Goal: Task Accomplishment & Management: Complete application form

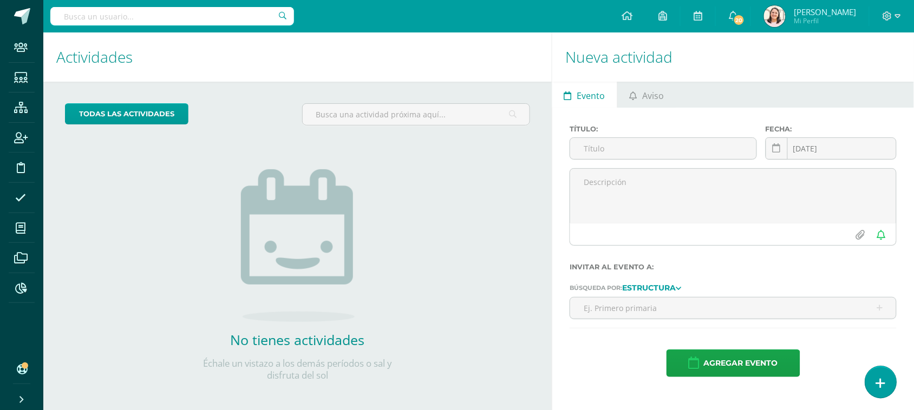
click at [878, 386] on icon at bounding box center [881, 383] width 10 height 12
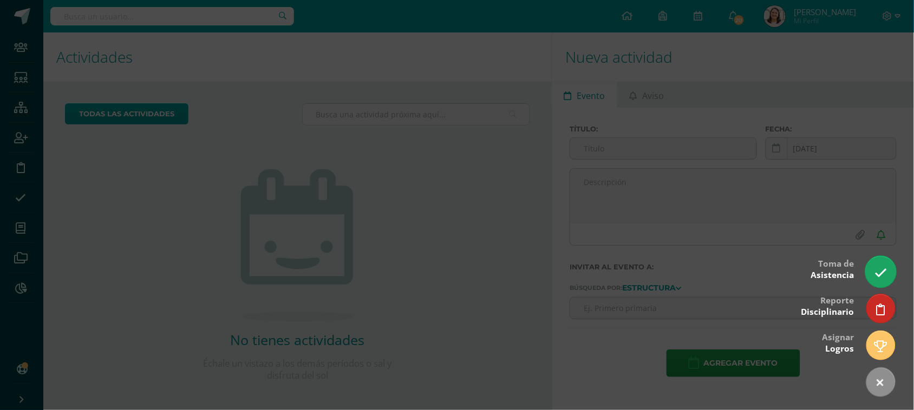
click at [877, 271] on icon at bounding box center [880, 273] width 12 height 12
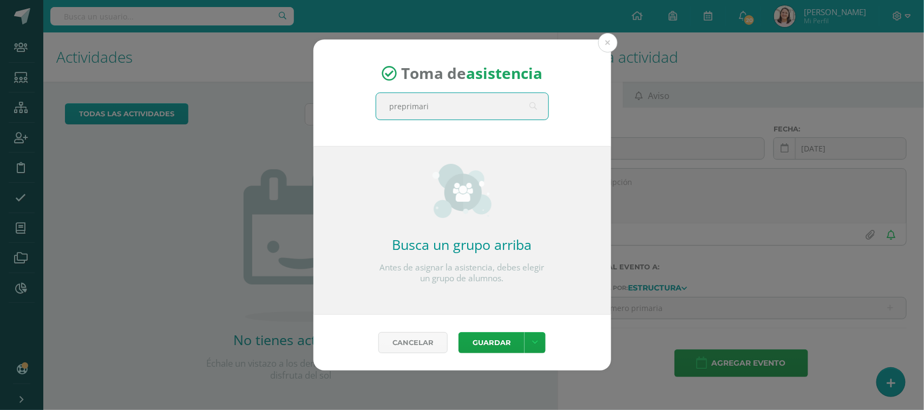
type input "preprimaria"
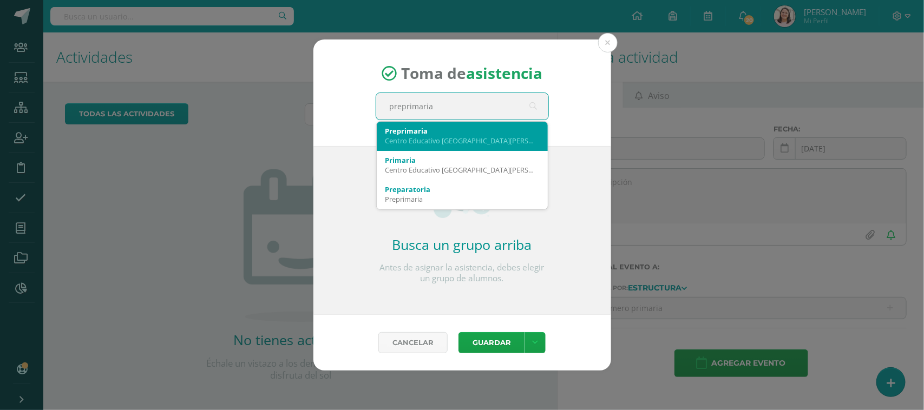
click at [456, 138] on div "Centro Educativo [GEOGRAPHIC_DATA][PERSON_NAME]" at bounding box center [462, 141] width 154 height 10
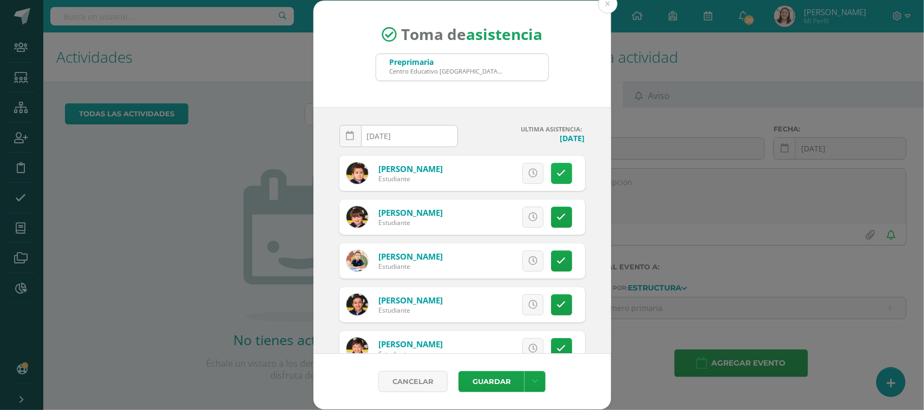
drag, startPoint x: 552, startPoint y: 166, endPoint x: 557, endPoint y: 172, distance: 8.5
click at [551, 166] on link at bounding box center [561, 173] width 21 height 21
click at [501, 385] on button "Guardar" at bounding box center [491, 381] width 66 height 21
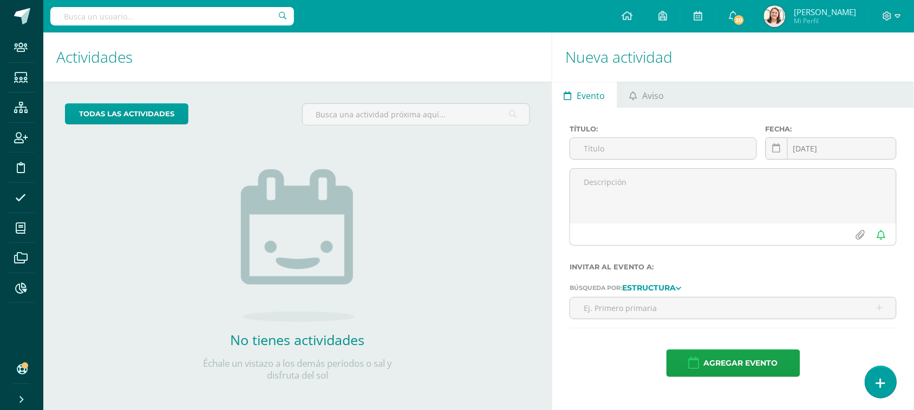
click at [875, 390] on link at bounding box center [880, 381] width 31 height 31
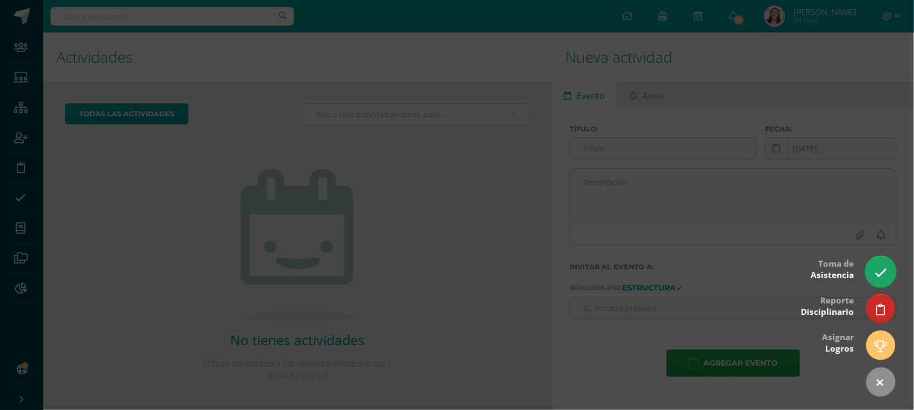
click at [878, 271] on icon at bounding box center [880, 273] width 12 height 12
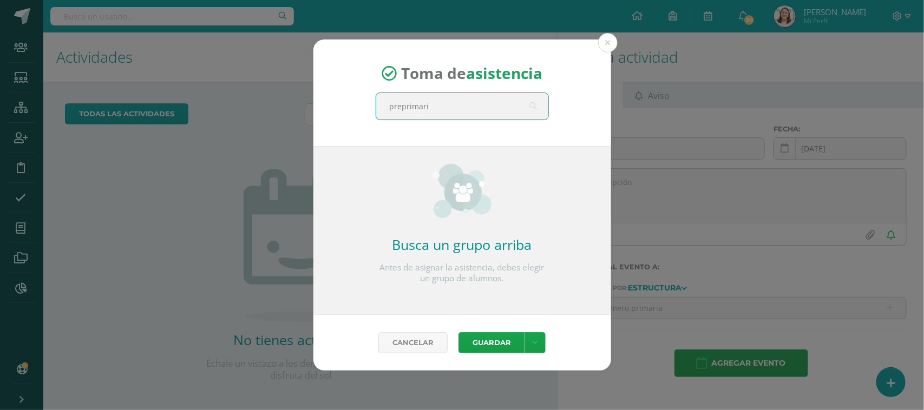
type input "preprimaria"
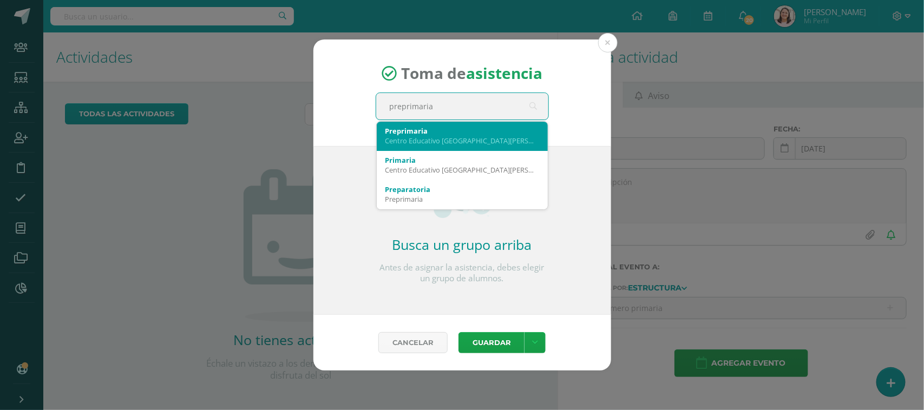
click at [426, 143] on div "Centro Educativo [GEOGRAPHIC_DATA][PERSON_NAME]" at bounding box center [462, 141] width 154 height 10
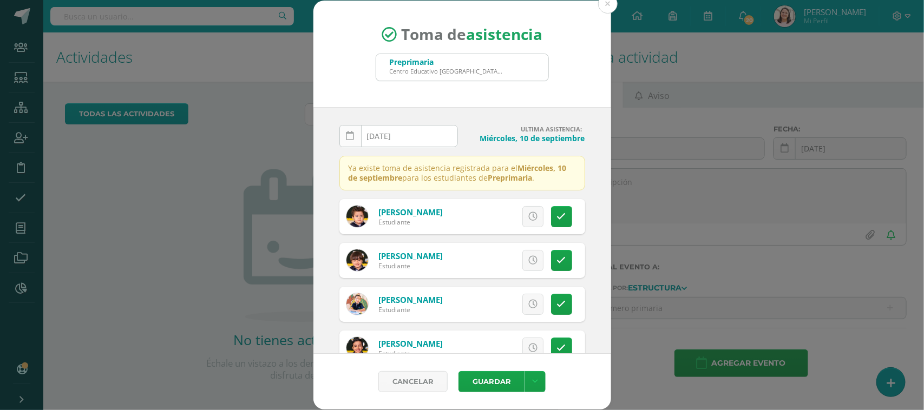
click at [353, 136] on icon at bounding box center [350, 136] width 8 height 9
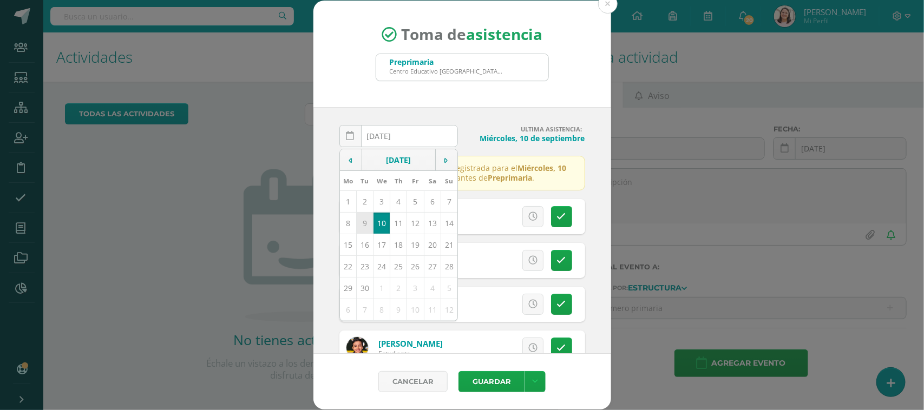
click at [363, 227] on td "9" at bounding box center [364, 223] width 17 height 22
type input "2025-09-09"
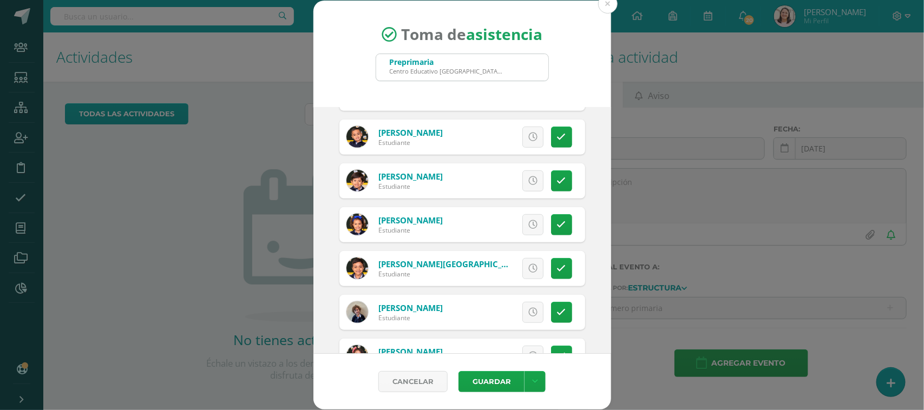
scroll to position [338, 0]
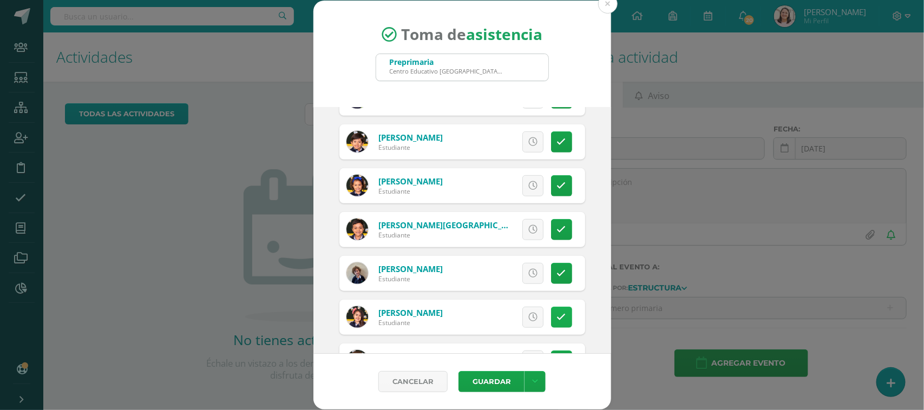
click at [557, 315] on link at bounding box center [561, 317] width 21 height 21
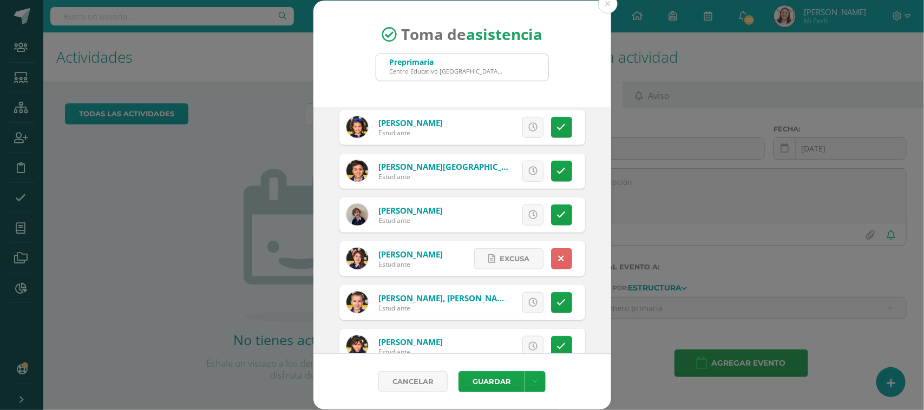
scroll to position [469, 0]
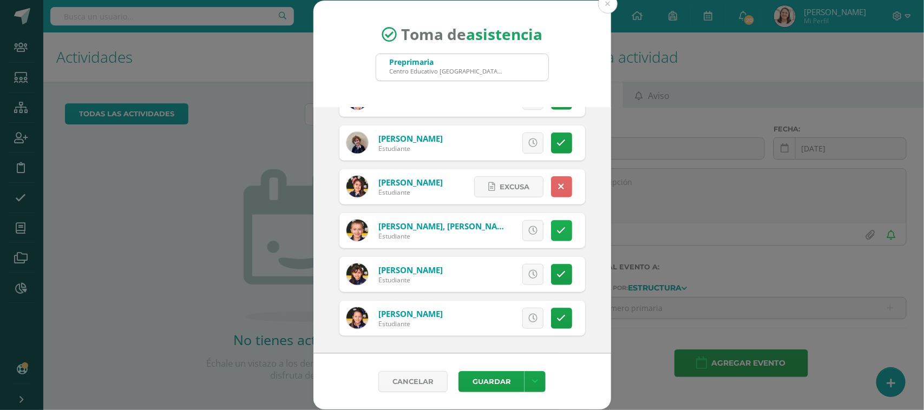
click at [551, 221] on link at bounding box center [561, 230] width 21 height 21
click at [494, 380] on button "Guardar" at bounding box center [491, 381] width 66 height 21
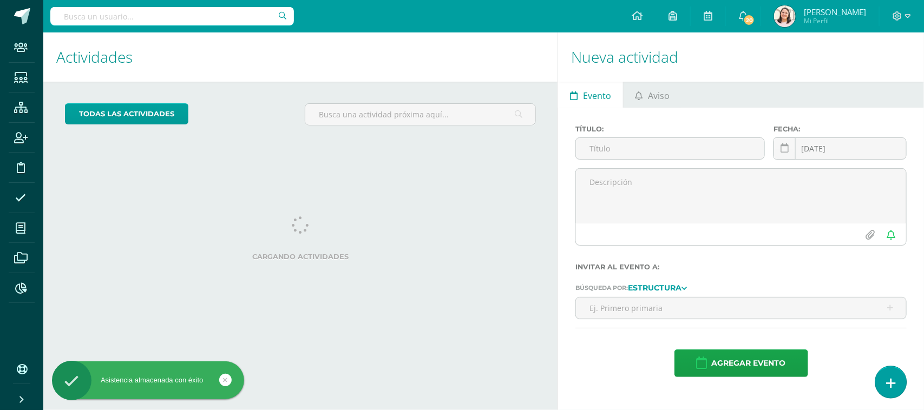
click at [886, 382] on icon at bounding box center [891, 383] width 10 height 12
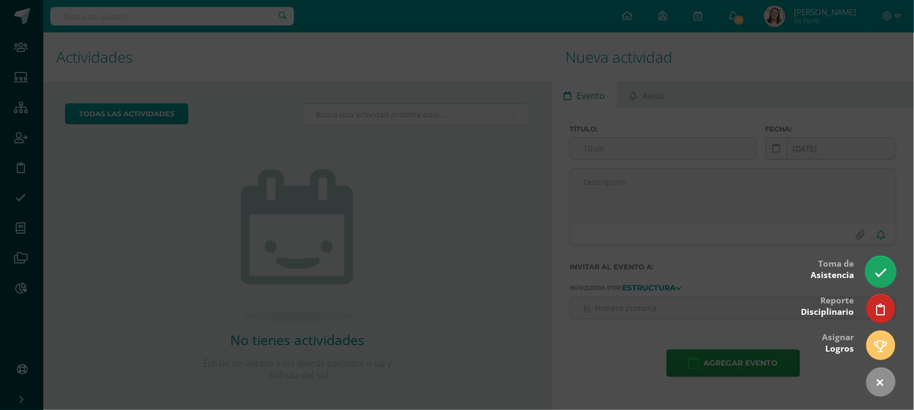
click at [875, 277] on icon at bounding box center [880, 273] width 12 height 12
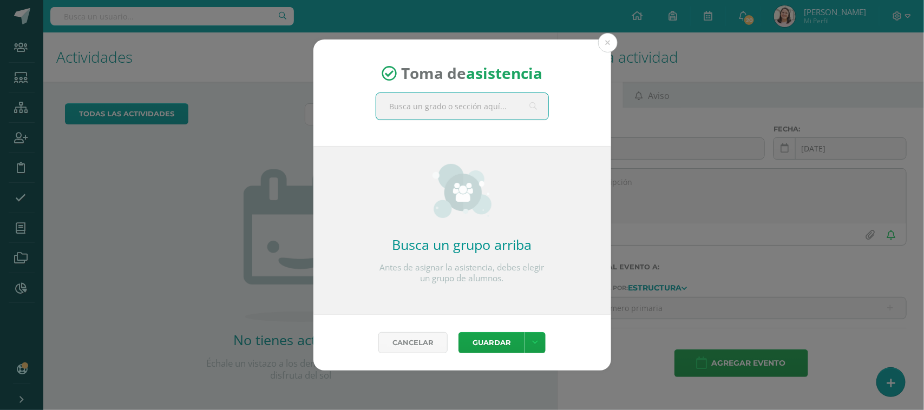
click at [469, 107] on input "text" at bounding box center [462, 106] width 172 height 27
type input "primaria"
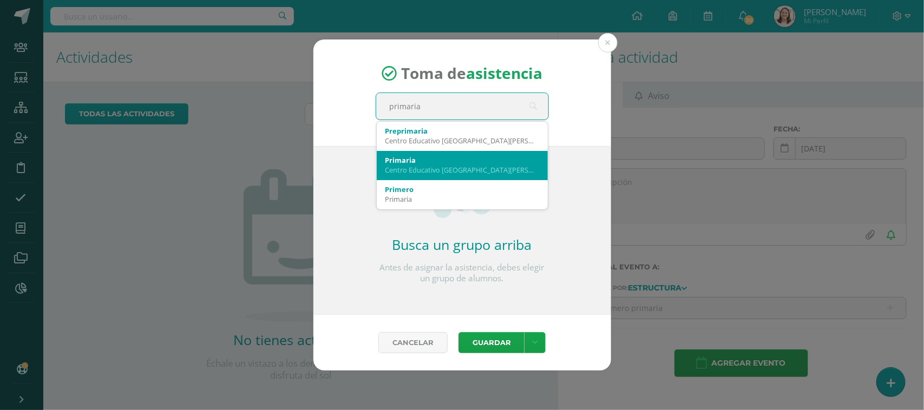
click at [452, 155] on div "Primaria" at bounding box center [462, 160] width 154 height 10
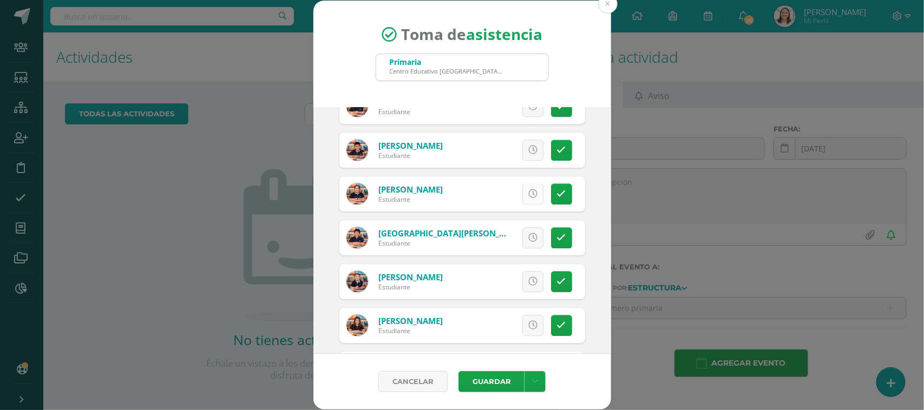
scroll to position [1285, 0]
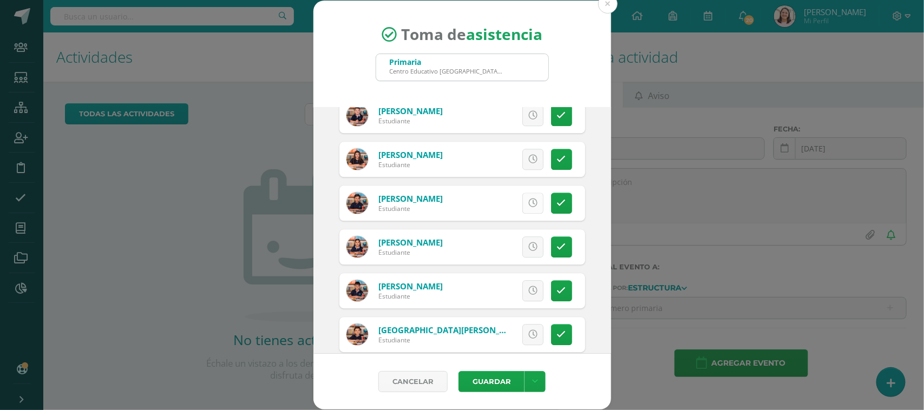
click at [528, 203] on link at bounding box center [532, 203] width 21 height 21
click at [528, 245] on icon at bounding box center [532, 246] width 9 height 9
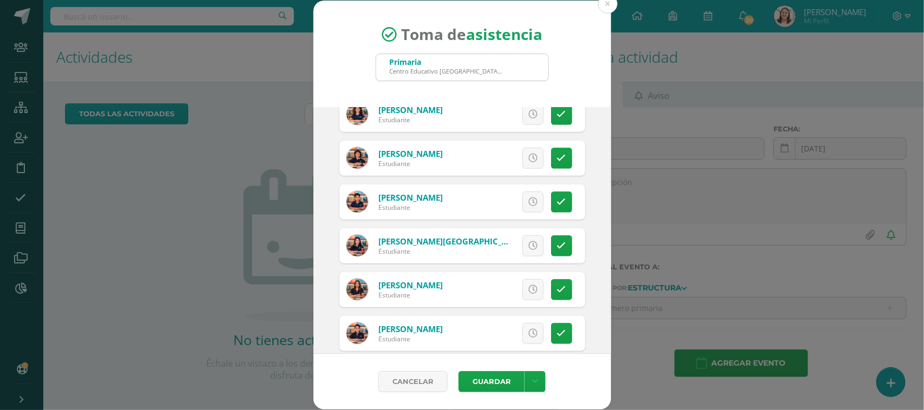
scroll to position [2165, 0]
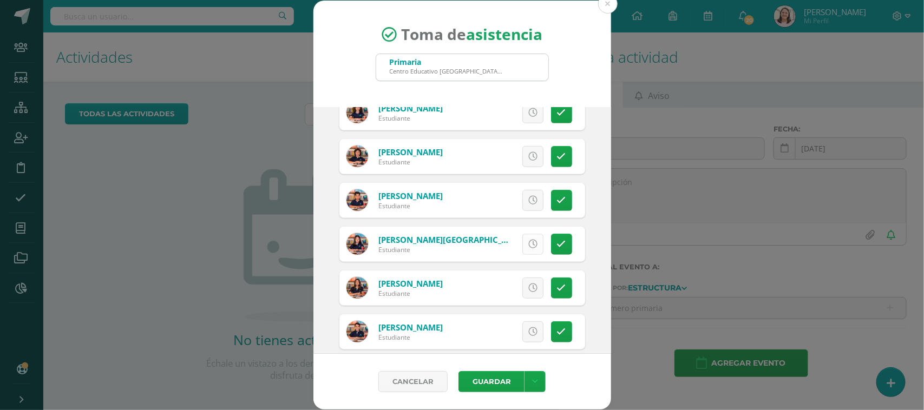
click at [528, 244] on icon at bounding box center [532, 244] width 9 height 9
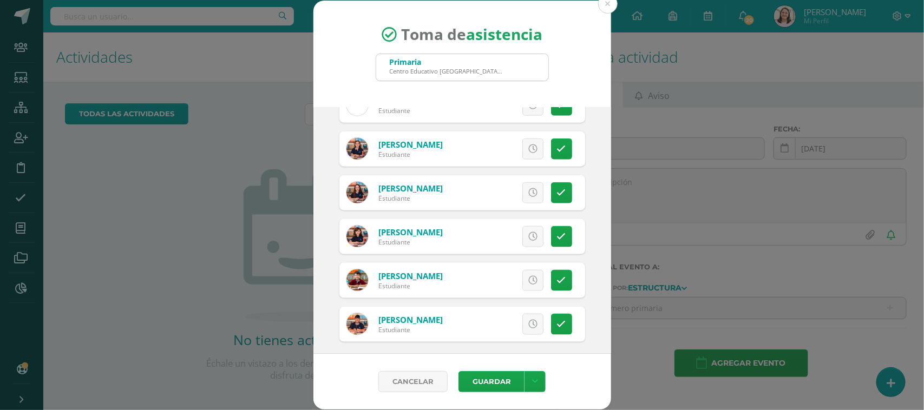
scroll to position [2441, 0]
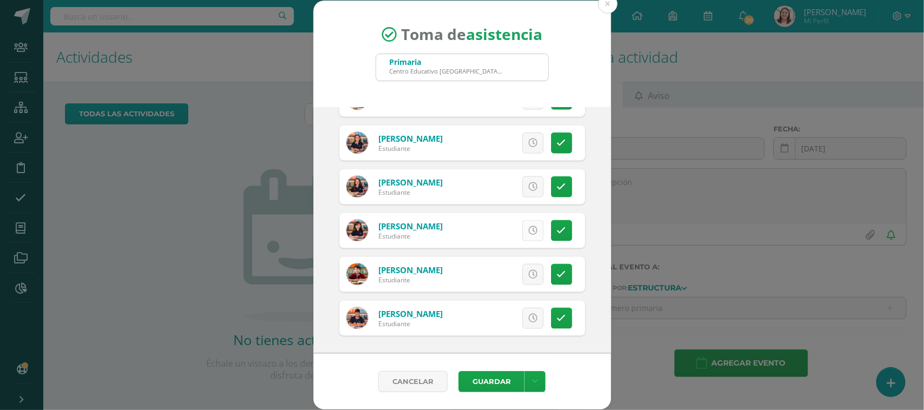
drag, startPoint x: 528, startPoint y: 277, endPoint x: 526, endPoint y: 236, distance: 40.7
click at [528, 277] on link at bounding box center [532, 274] width 21 height 21
click at [528, 231] on link at bounding box center [532, 230] width 21 height 21
click at [498, 375] on button "Guardar" at bounding box center [491, 381] width 66 height 21
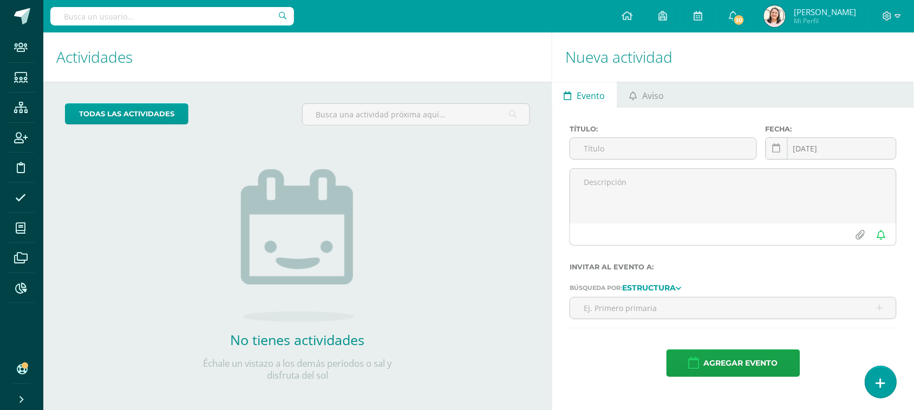
click at [883, 393] on link at bounding box center [880, 381] width 31 height 31
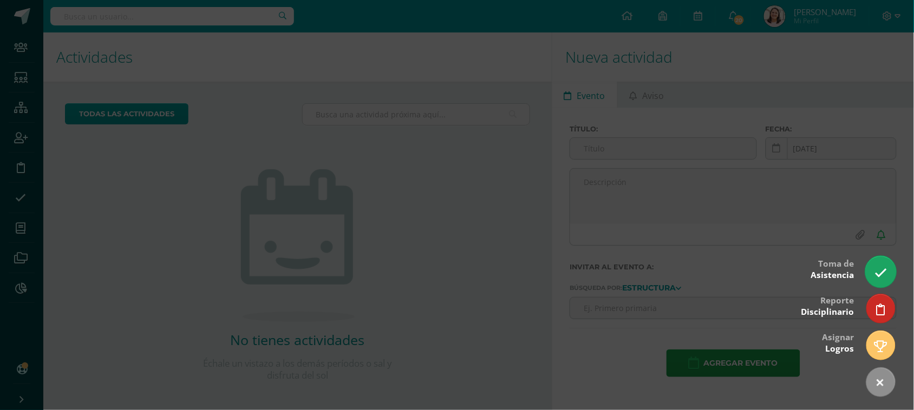
click at [870, 277] on link at bounding box center [880, 271] width 31 height 31
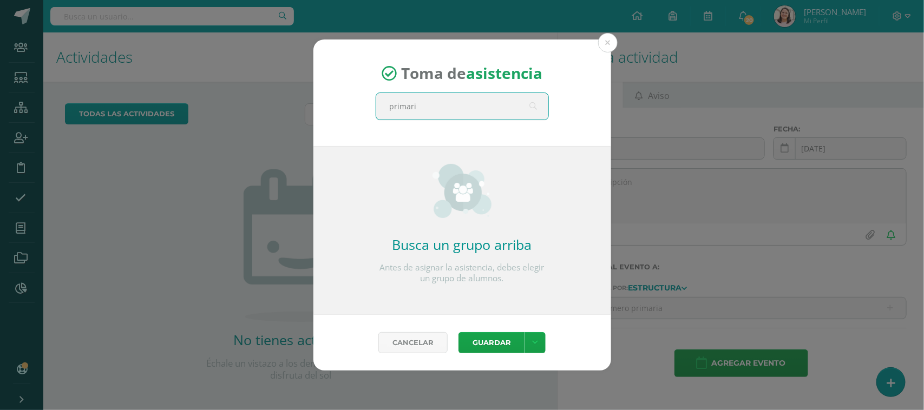
type input "primaria"
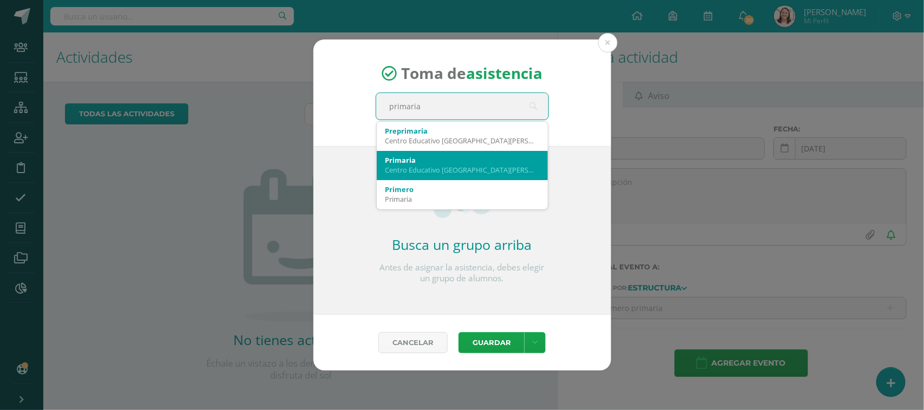
click at [417, 161] on div "Primaria" at bounding box center [462, 160] width 154 height 10
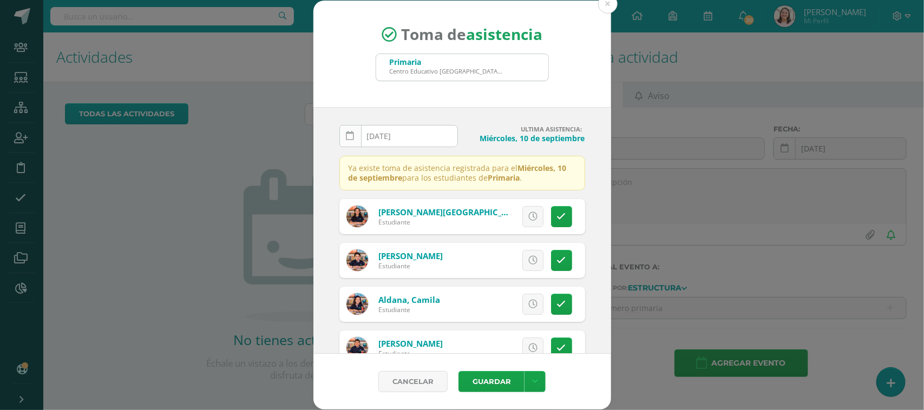
click at [355, 137] on link at bounding box center [350, 136] width 22 height 22
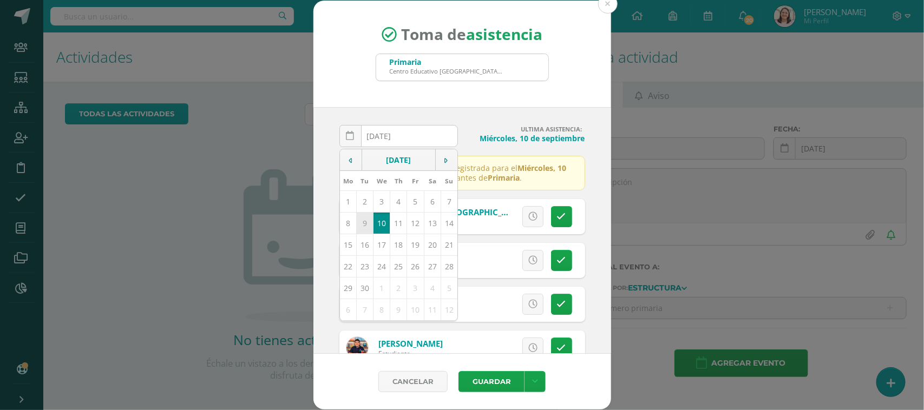
click at [361, 226] on td "9" at bounding box center [364, 223] width 17 height 22
type input "2025-09-09"
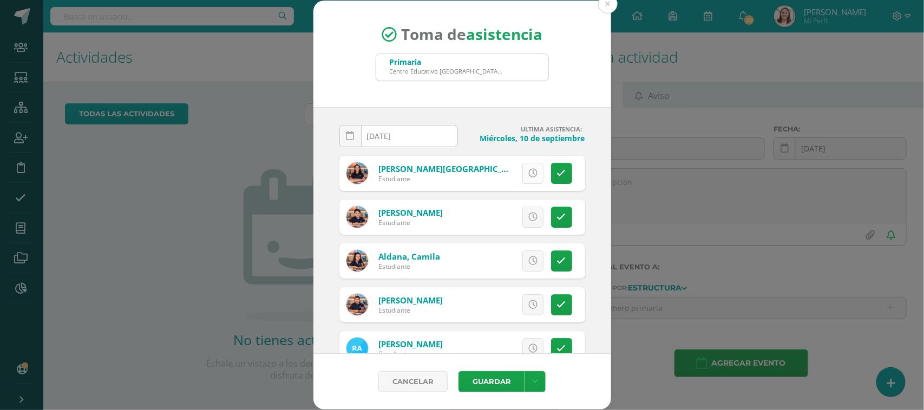
click at [528, 175] on icon at bounding box center [532, 173] width 9 height 9
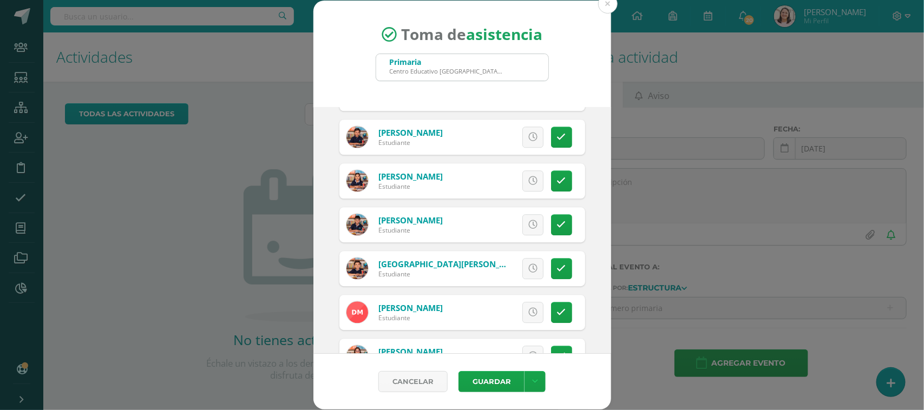
scroll to position [1353, 0]
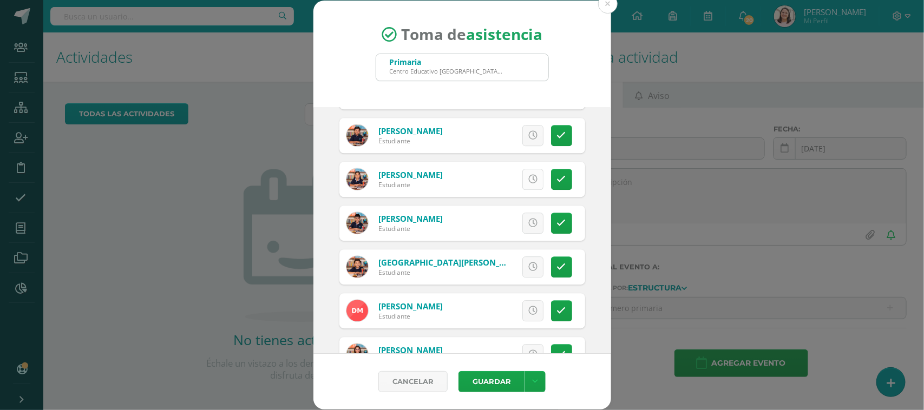
click at [528, 181] on icon at bounding box center [532, 179] width 9 height 9
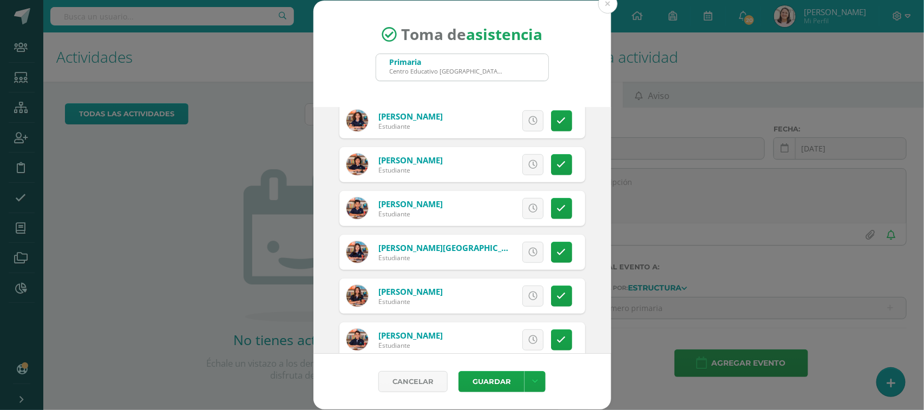
scroll to position [2233, 0]
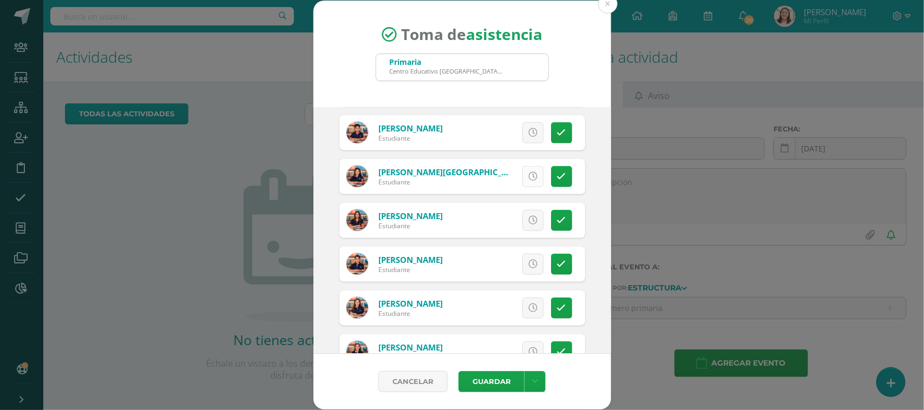
click at [528, 176] on icon at bounding box center [532, 176] width 9 height 9
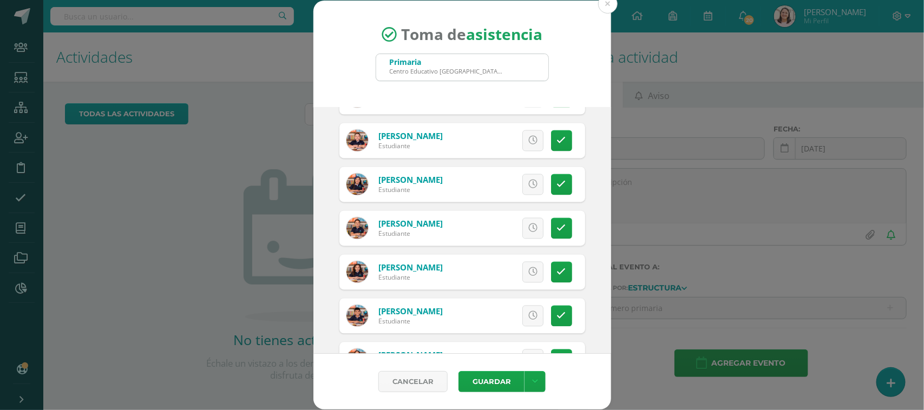
scroll to position [682, 0]
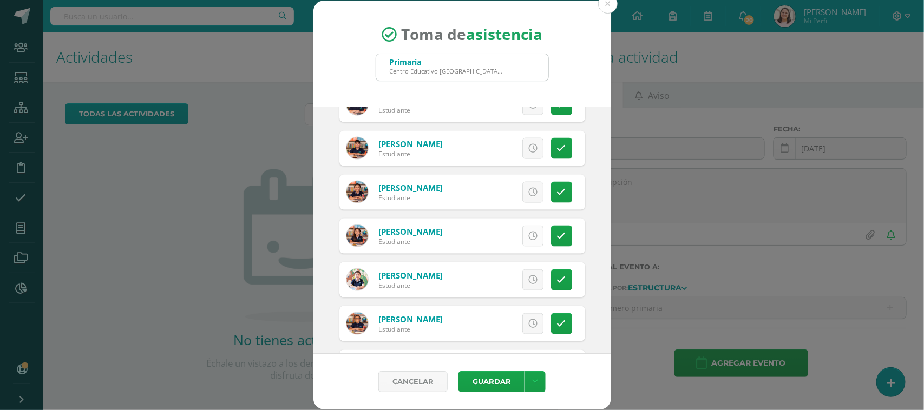
click at [528, 232] on icon at bounding box center [532, 236] width 9 height 9
click at [498, 385] on button "Guardar" at bounding box center [491, 381] width 66 height 21
